Goal: Entertainment & Leisure: Consume media (video, audio)

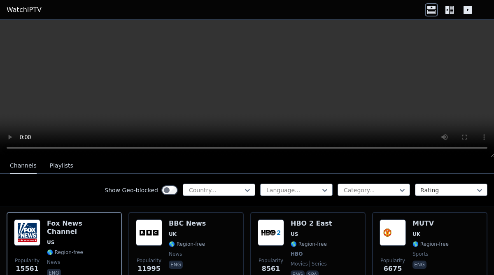
scroll to position [98, 0]
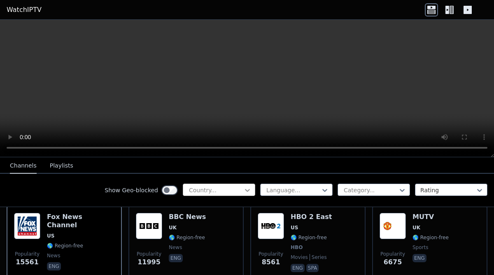
click at [245, 192] on icon at bounding box center [247, 190] width 8 height 8
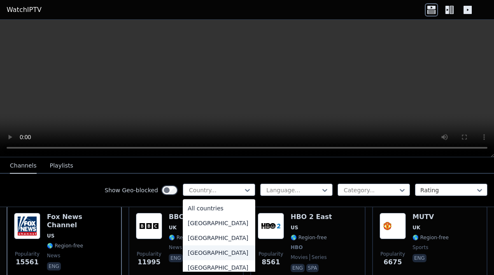
click at [203, 254] on div "[GEOGRAPHIC_DATA]" at bounding box center [219, 252] width 72 height 15
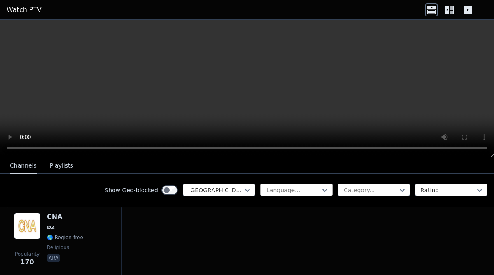
click at [308, 188] on div at bounding box center [293, 190] width 55 height 8
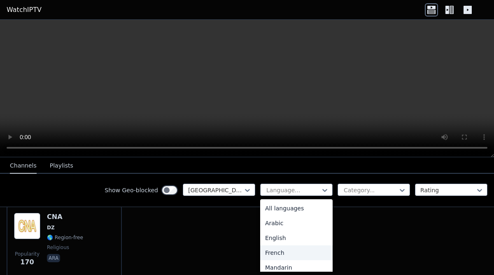
click at [276, 257] on div "French" at bounding box center [296, 252] width 72 height 15
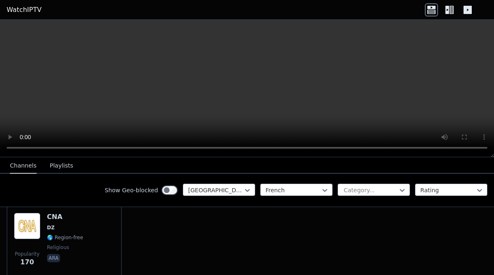
scroll to position [63, 0]
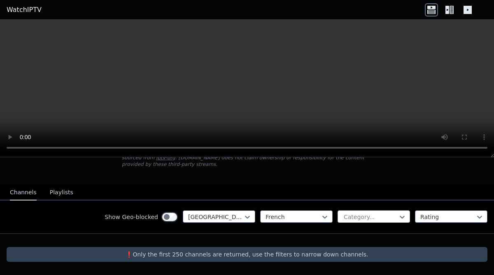
click at [373, 217] on div at bounding box center [370, 217] width 55 height 8
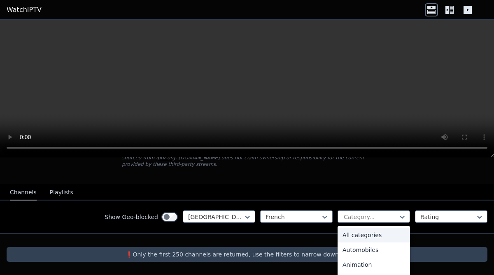
click at [368, 236] on div "All categories" at bounding box center [374, 235] width 72 height 15
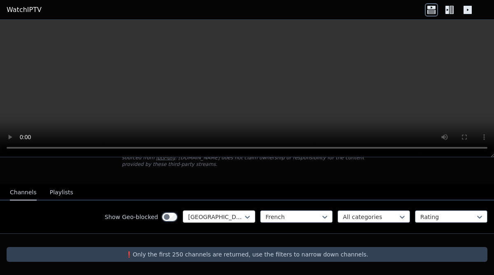
click at [224, 217] on div at bounding box center [215, 217] width 55 height 8
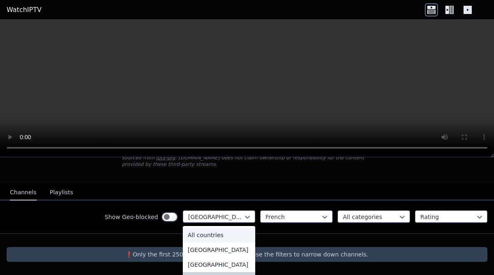
click at [210, 232] on div "All countries" at bounding box center [219, 235] width 72 height 15
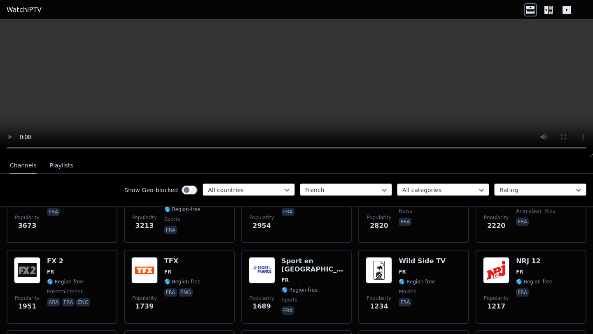
scroll to position [135, 0]
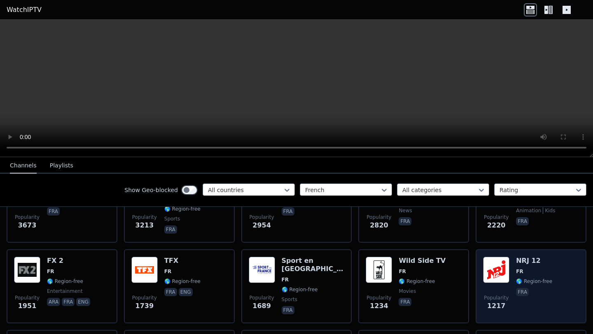
click at [494, 275] on div "NRJ 12 FR 🌎 Region-free fra" at bounding box center [534, 286] width 36 height 59
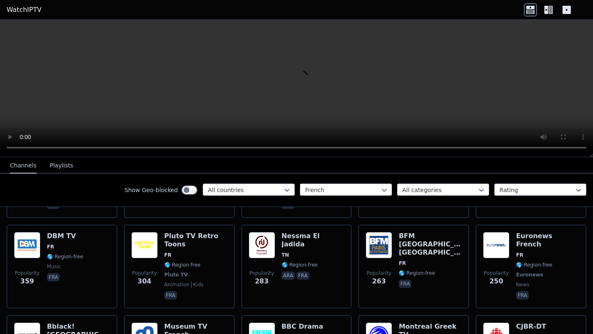
scroll to position [497, 0]
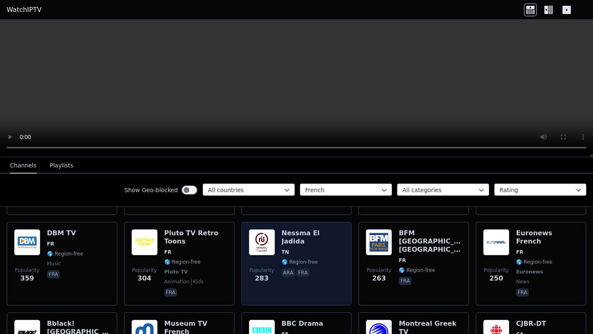
click at [297, 240] on div "Nessma [GEOGRAPHIC_DATA] [GEOGRAPHIC_DATA] 🌎 Region-free ara fra" at bounding box center [313, 263] width 63 height 69
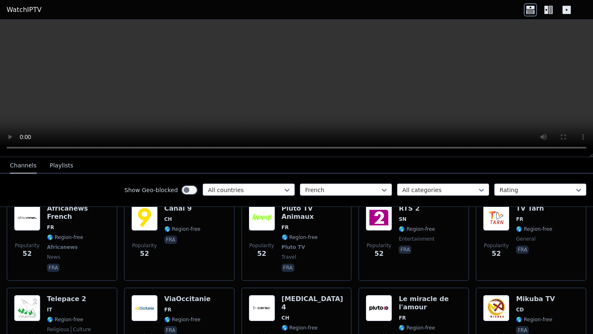
scroll to position [2753, 0]
